Goal: Task Accomplishment & Management: Use online tool/utility

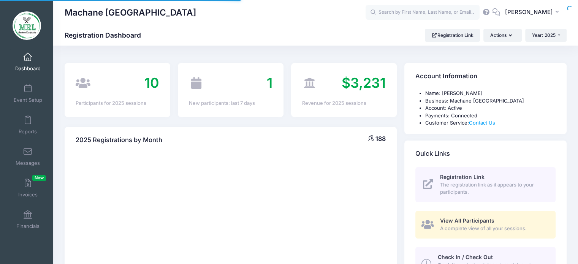
select select
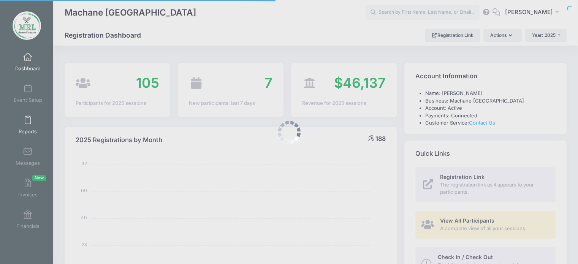
click at [22, 120] on body "Processing Request Please wait... Processing Request Please wait... Processing …" at bounding box center [289, 132] width 578 height 264
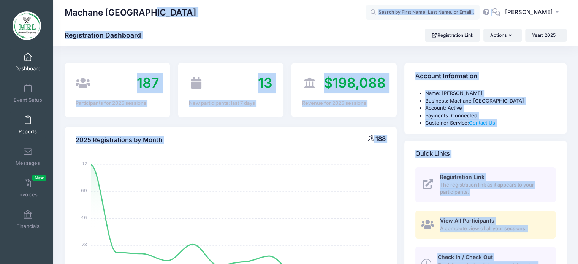
click at [28, 120] on span at bounding box center [28, 120] width 0 height 8
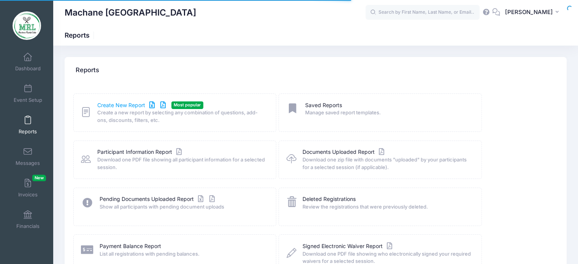
click at [126, 101] on link "Create New Report" at bounding box center [132, 105] width 71 height 8
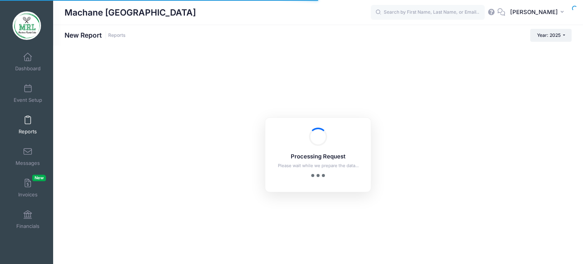
checkbox input "true"
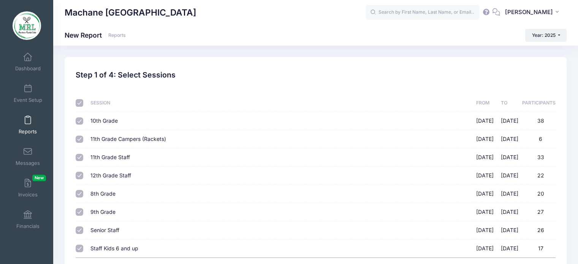
scroll to position [69, 0]
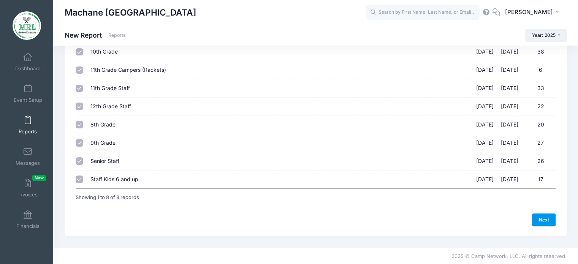
click at [541, 218] on link "Next" at bounding box center [544, 219] width 24 height 13
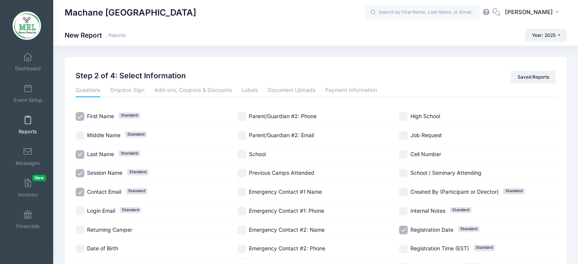
click at [81, 173] on input "Session Name Standard" at bounding box center [80, 173] width 9 height 9
checkbox input "false"
click at [82, 190] on input "Contact Email Standard" at bounding box center [80, 192] width 9 height 9
checkbox input "false"
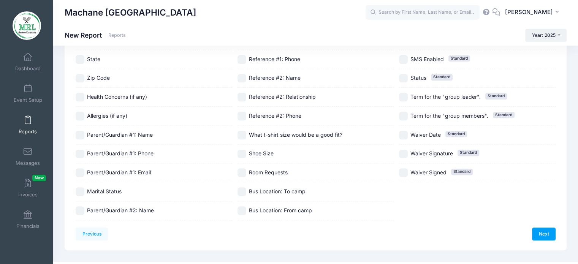
scroll to position [248, 0]
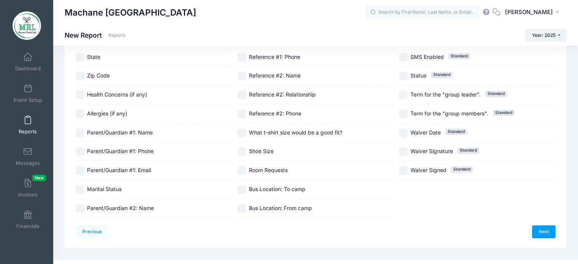
click at [272, 186] on span "Bus Location: To camp" at bounding box center [277, 189] width 57 height 6
checkbox input "true"
click at [277, 207] on span "Bus Location: From camp" at bounding box center [280, 208] width 63 height 6
checkbox input "true"
click at [542, 232] on link "Next" at bounding box center [544, 231] width 24 height 13
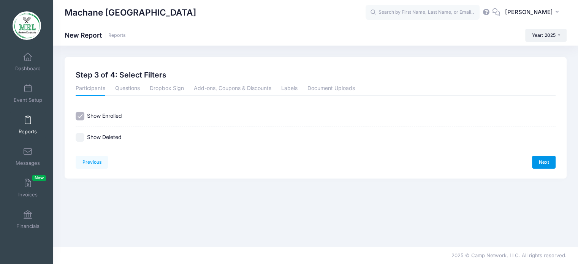
scroll to position [0, 0]
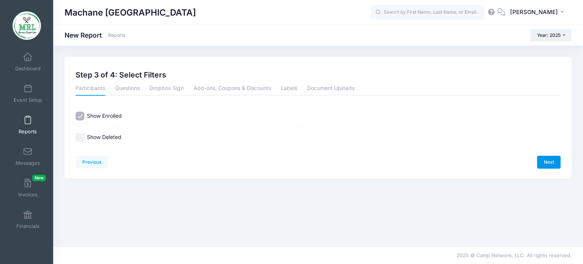
click at [552, 166] on link "Next" at bounding box center [550, 162] width 24 height 13
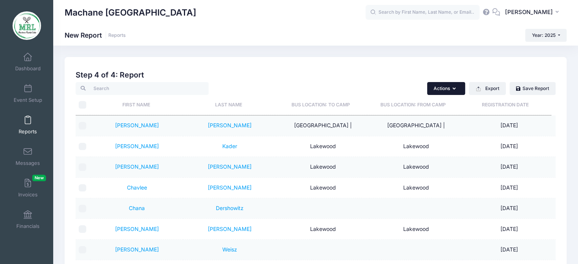
click at [453, 85] on button "Actions" at bounding box center [446, 88] width 38 height 13
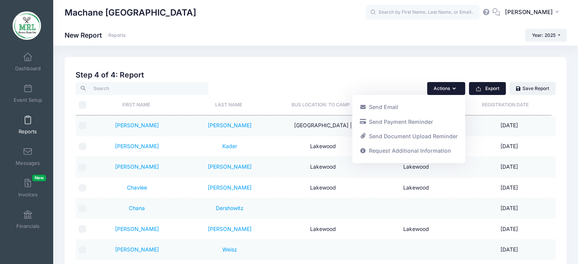
click at [500, 89] on button "Export" at bounding box center [487, 88] width 37 height 13
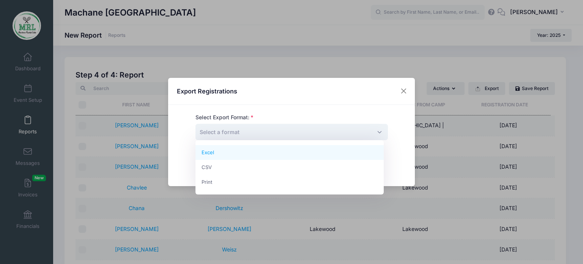
click at [262, 130] on span "Select a format" at bounding box center [292, 132] width 193 height 16
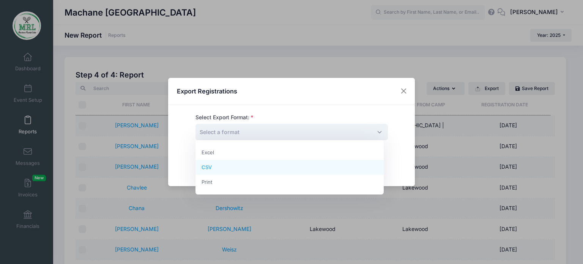
select select "csv"
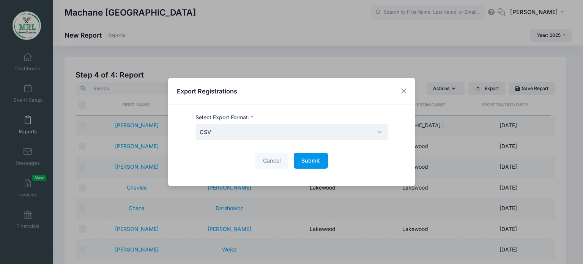
click at [324, 161] on button "Submit Please wait..." at bounding box center [311, 161] width 34 height 16
